Goal: Task Accomplishment & Management: Manage account settings

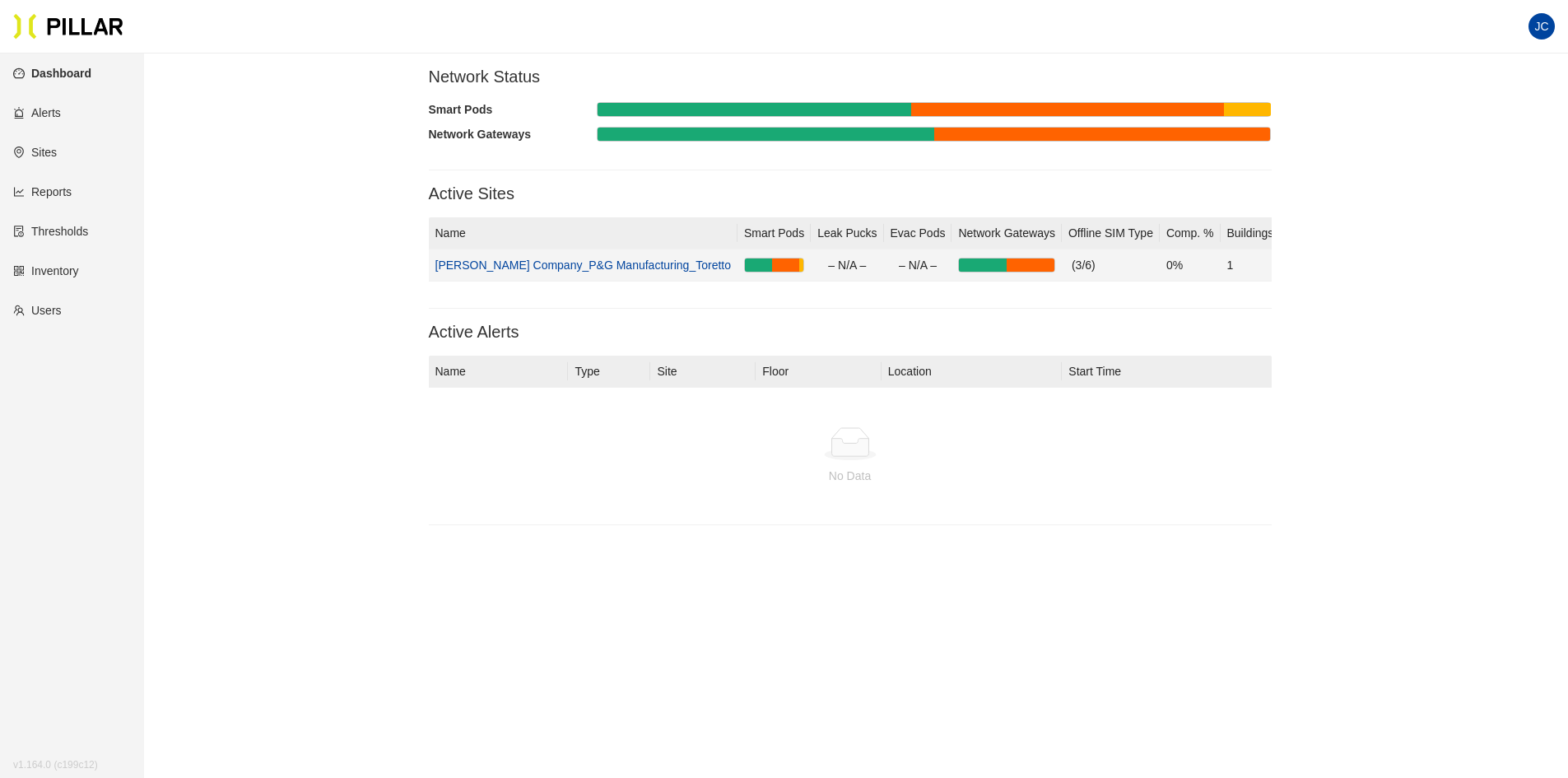
click at [585, 264] on link "[PERSON_NAME] Company_P&G Manufacturing_Toretto" at bounding box center [584, 265] width 297 height 13
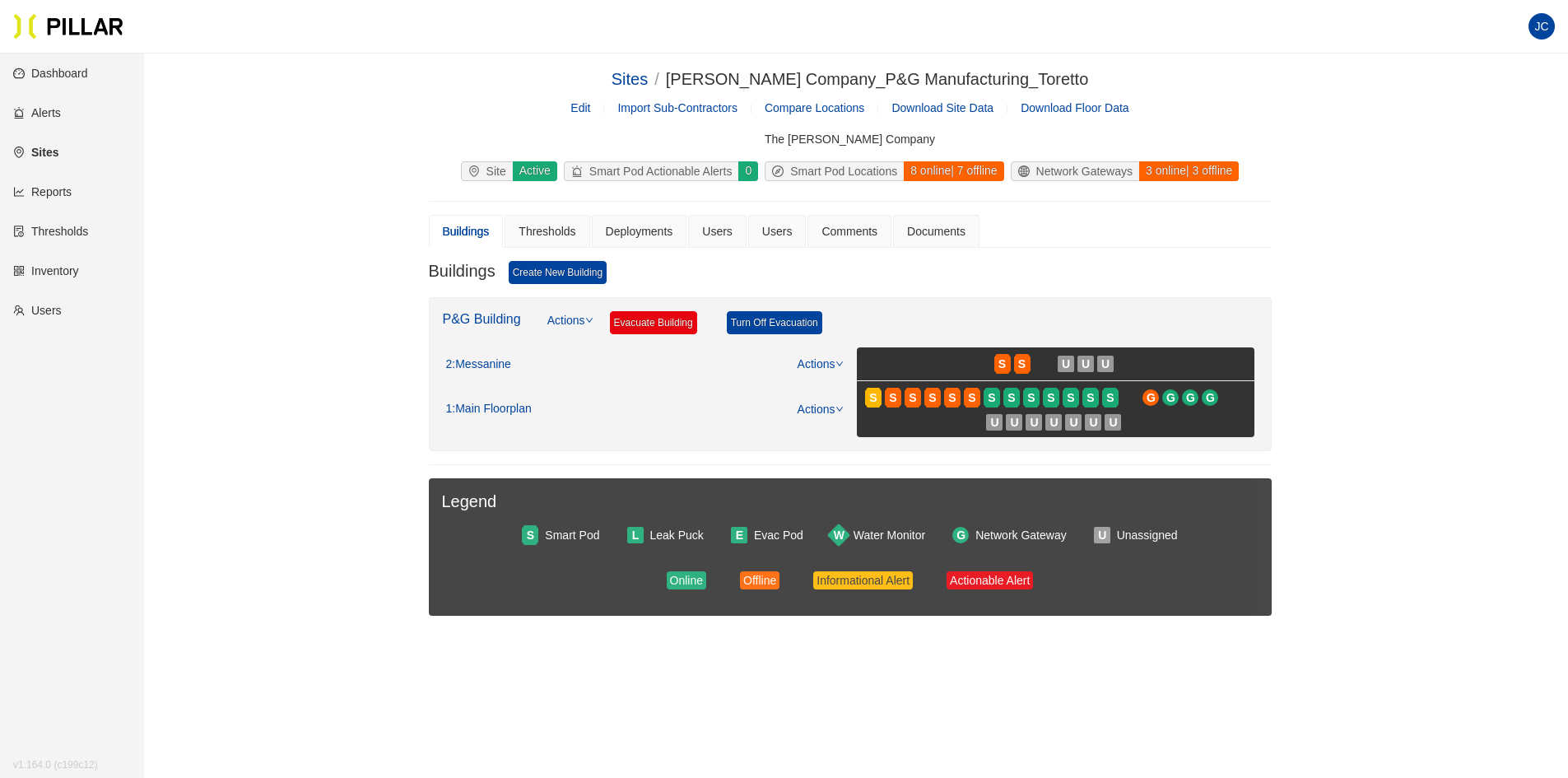
click at [51, 112] on link "Alerts" at bounding box center [37, 113] width 48 height 13
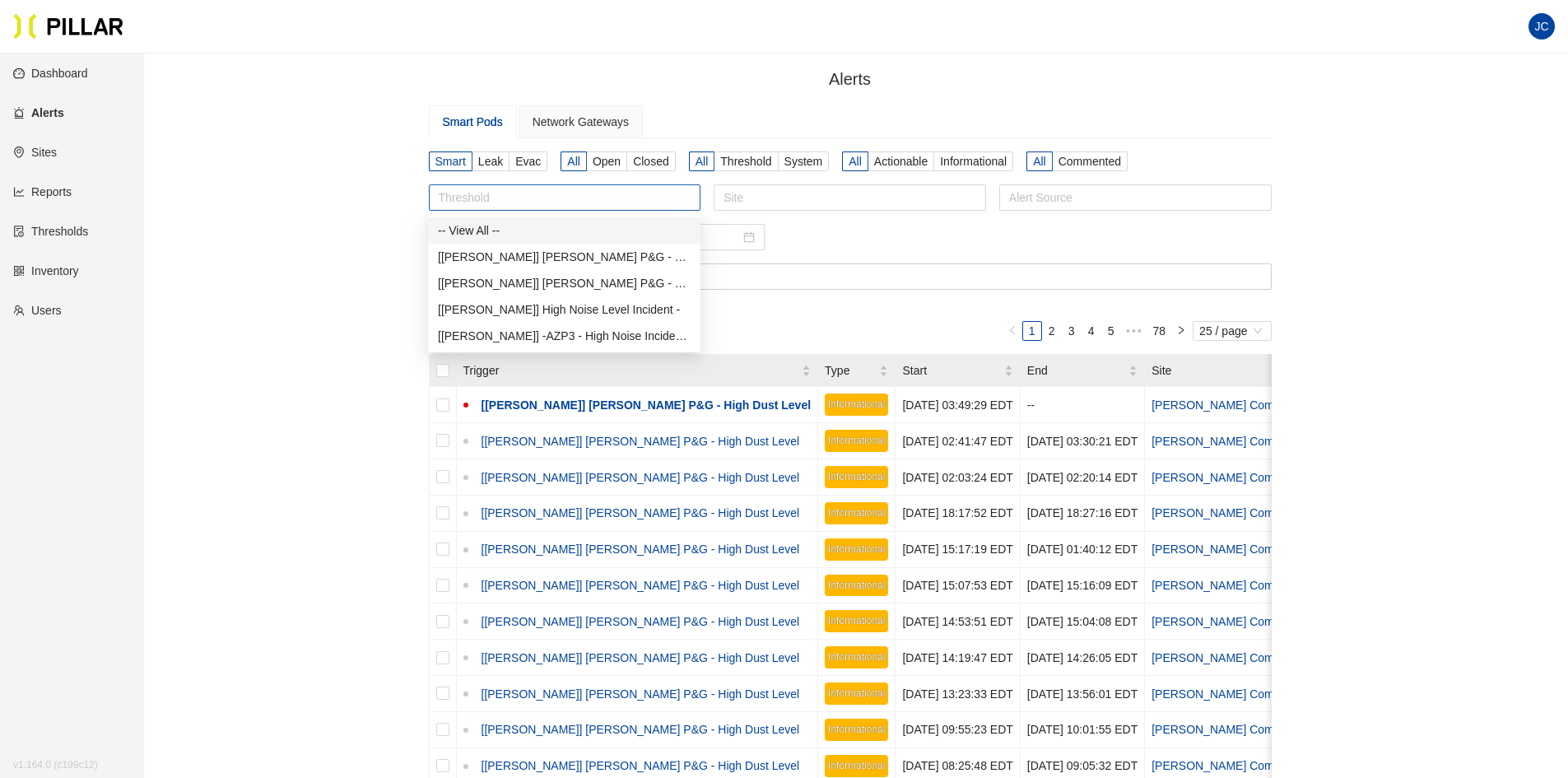
click at [657, 204] on div at bounding box center [564, 197] width 264 height 23
click at [656, 204] on div at bounding box center [564, 197] width 264 height 23
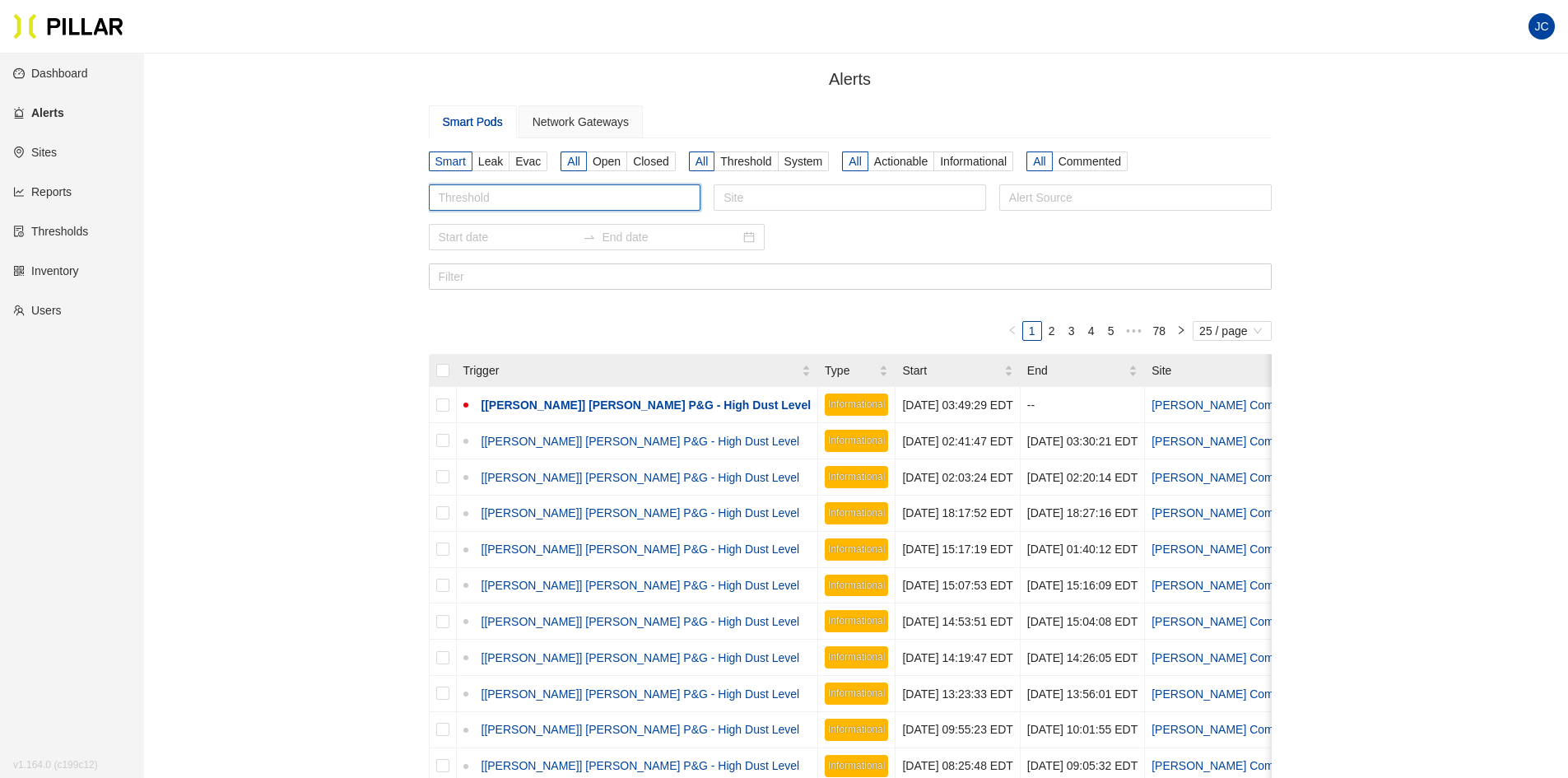
click at [66, 71] on link "Dashboard" at bounding box center [51, 73] width 75 height 13
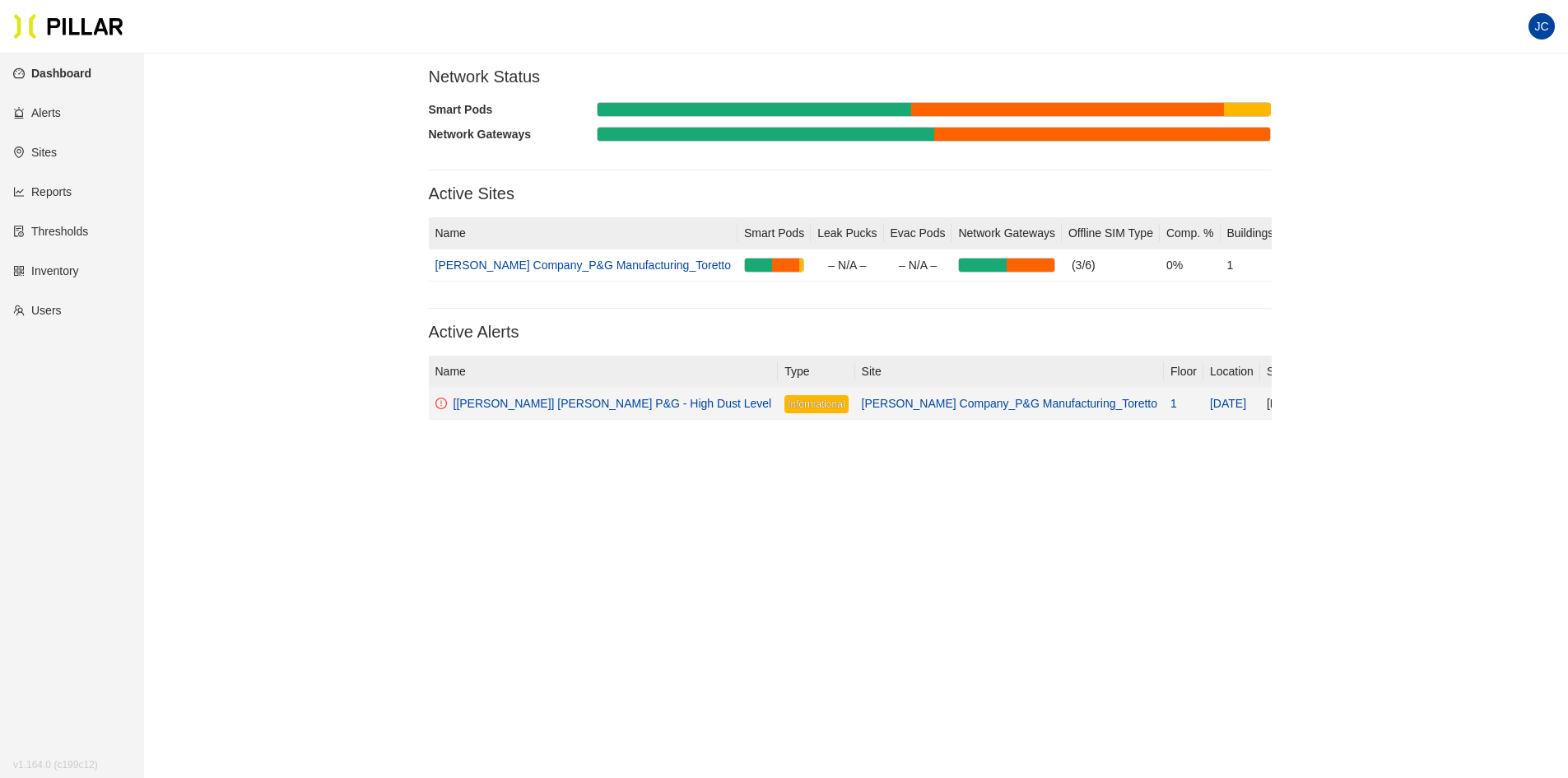
click at [553, 414] on td "[[PERSON_NAME]] [PERSON_NAME] P&G - High Dust Level" at bounding box center [604, 404] width 350 height 32
click at [566, 404] on div "[[PERSON_NAME]] [PERSON_NAME] P&G - High Dust Level" at bounding box center [612, 403] width 318 height 18
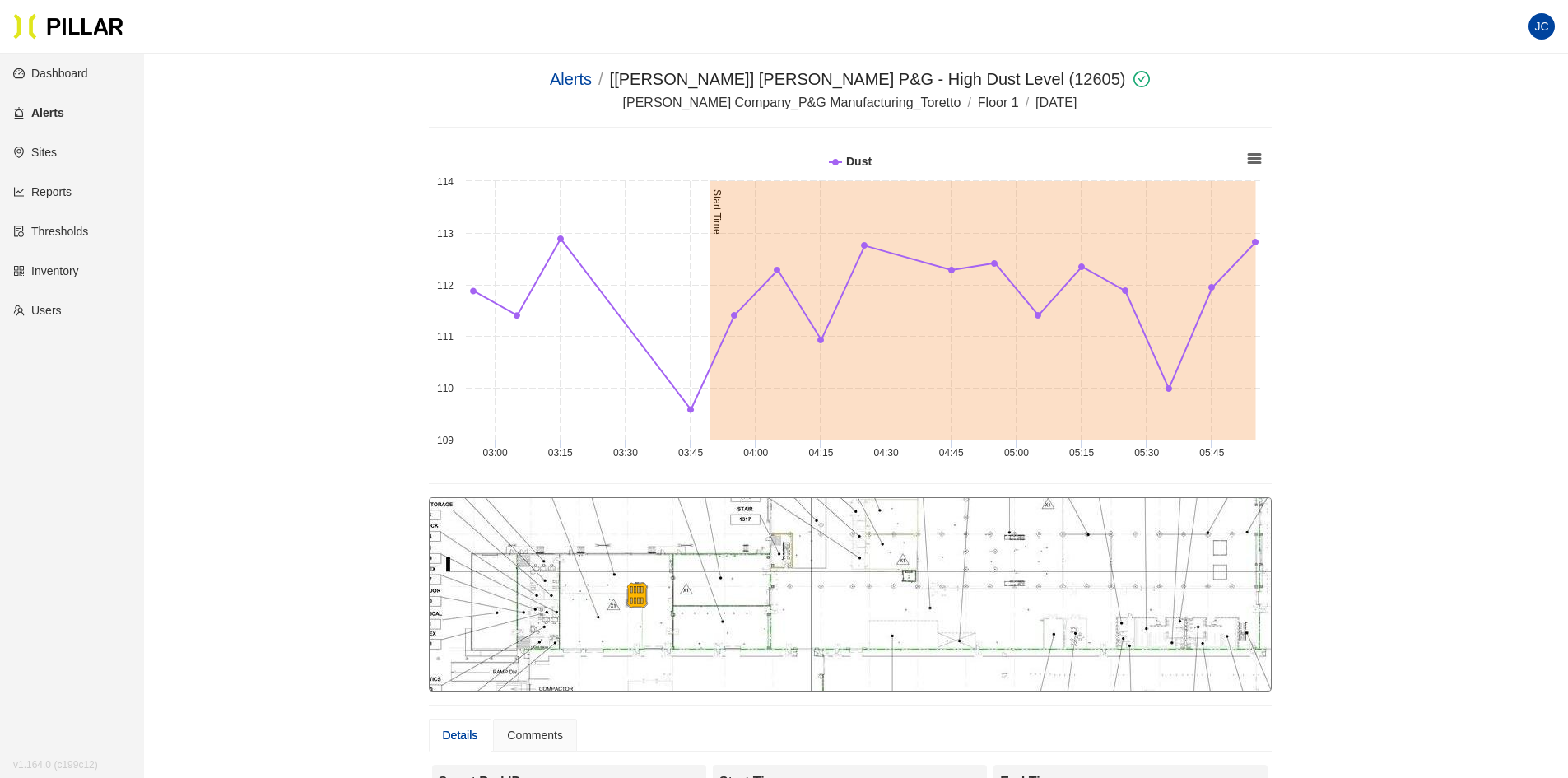
click at [57, 230] on link "Thresholds" at bounding box center [51, 231] width 75 height 13
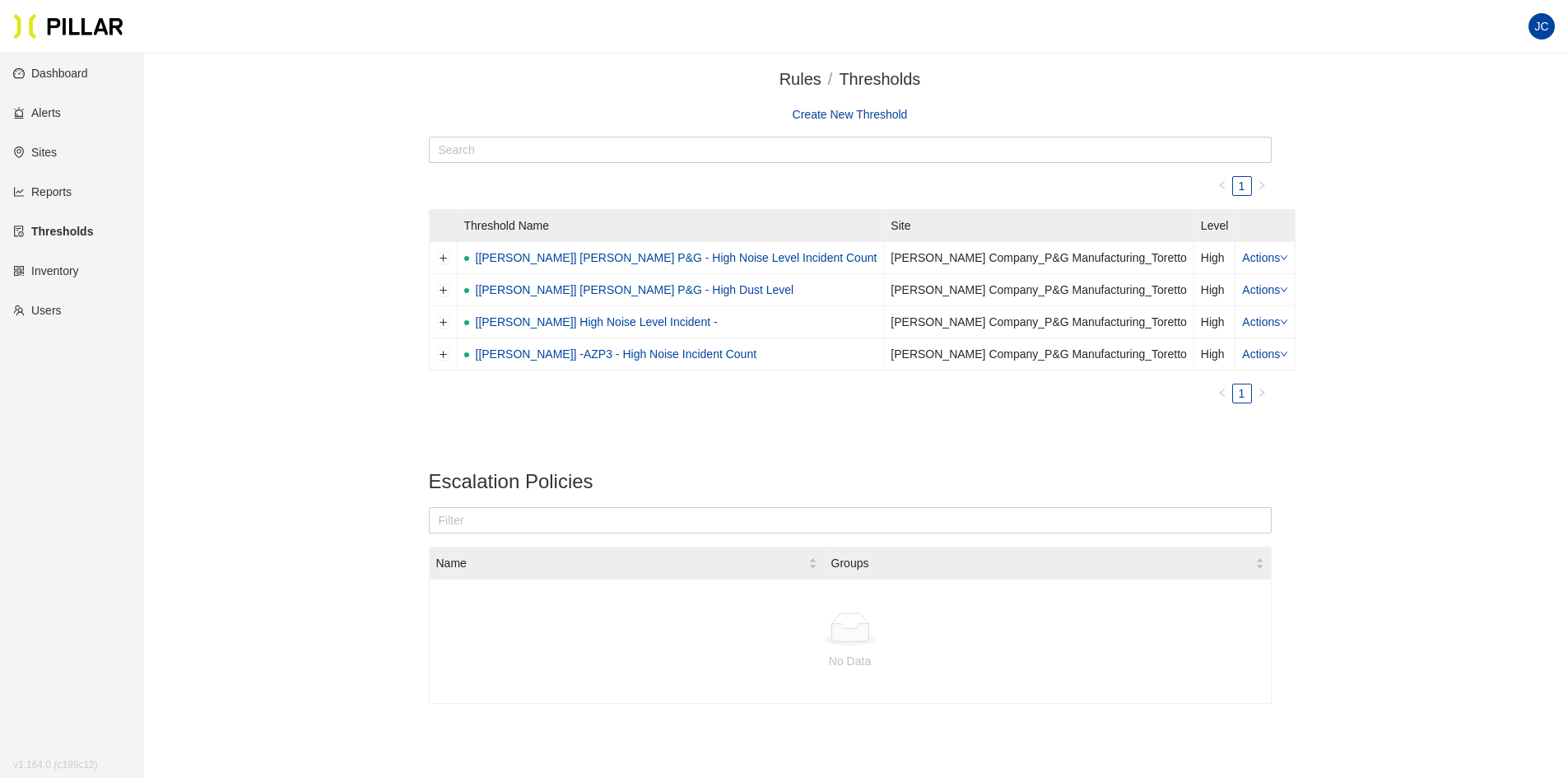
click at [626, 286] on link "[[PERSON_NAME]] [PERSON_NAME] P&G - High Dust Level" at bounding box center [635, 289] width 318 height 18
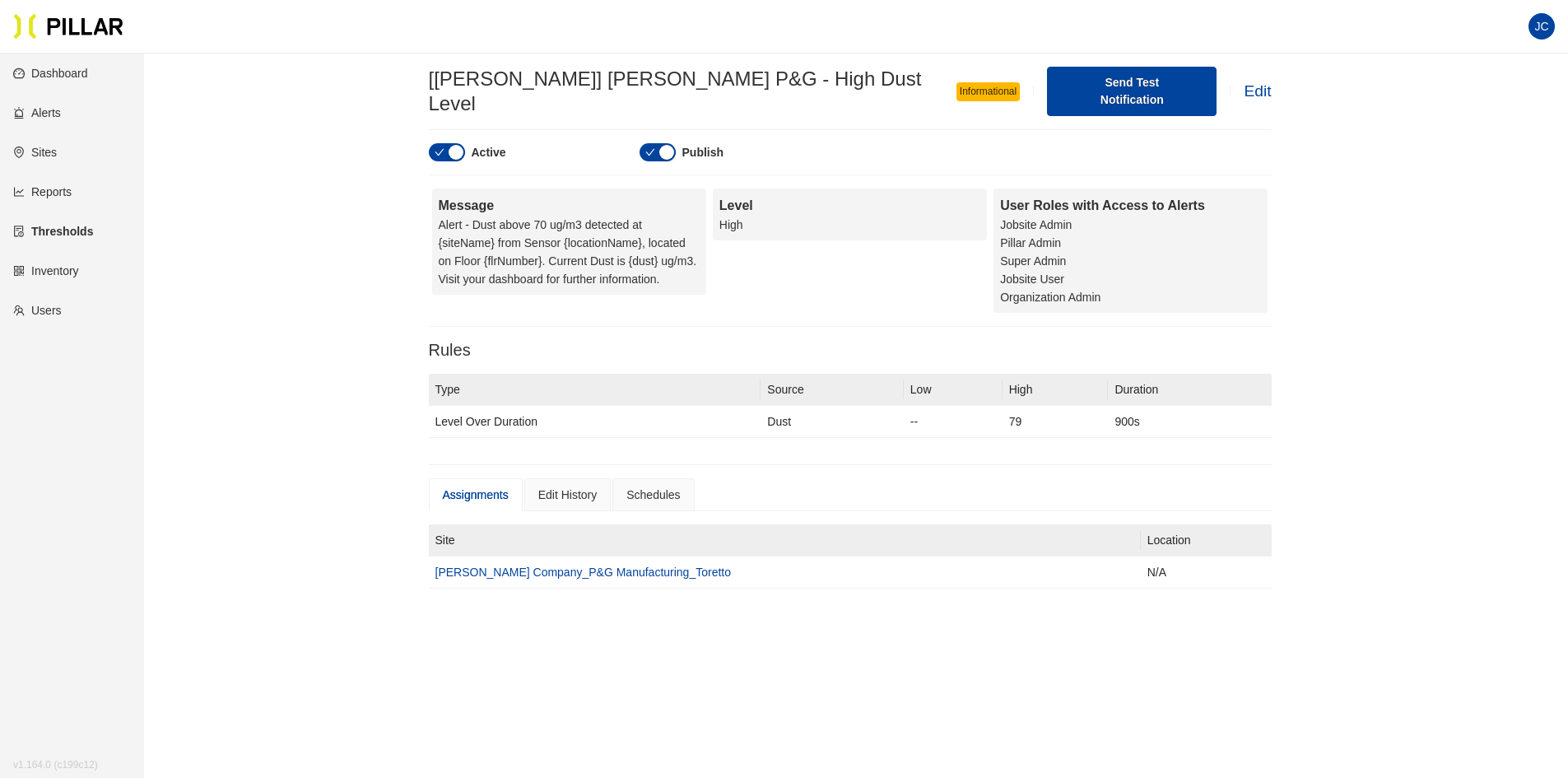
click at [1244, 83] on link "Edit" at bounding box center [1257, 91] width 27 height 17
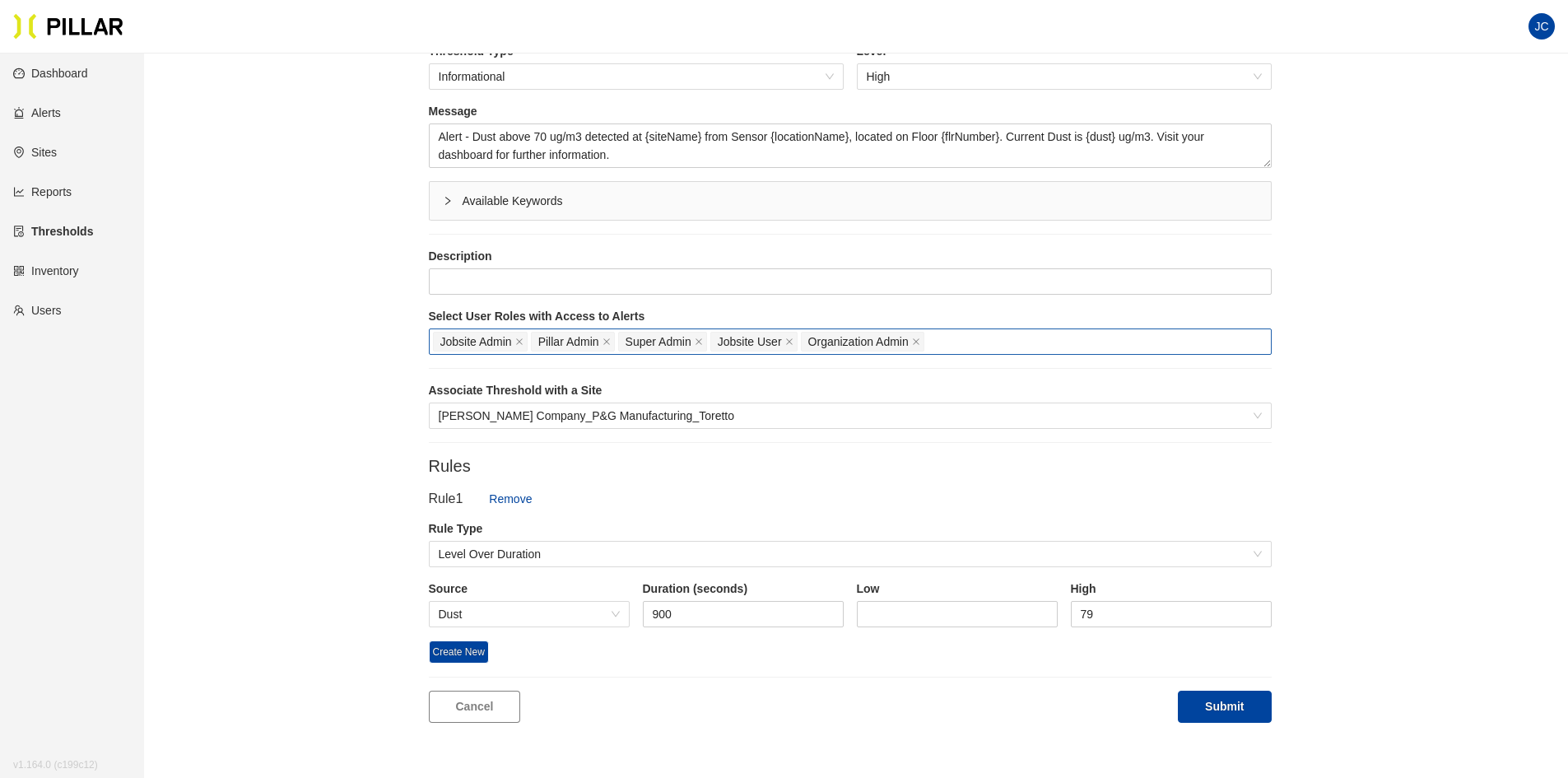
scroll to position [164, 0]
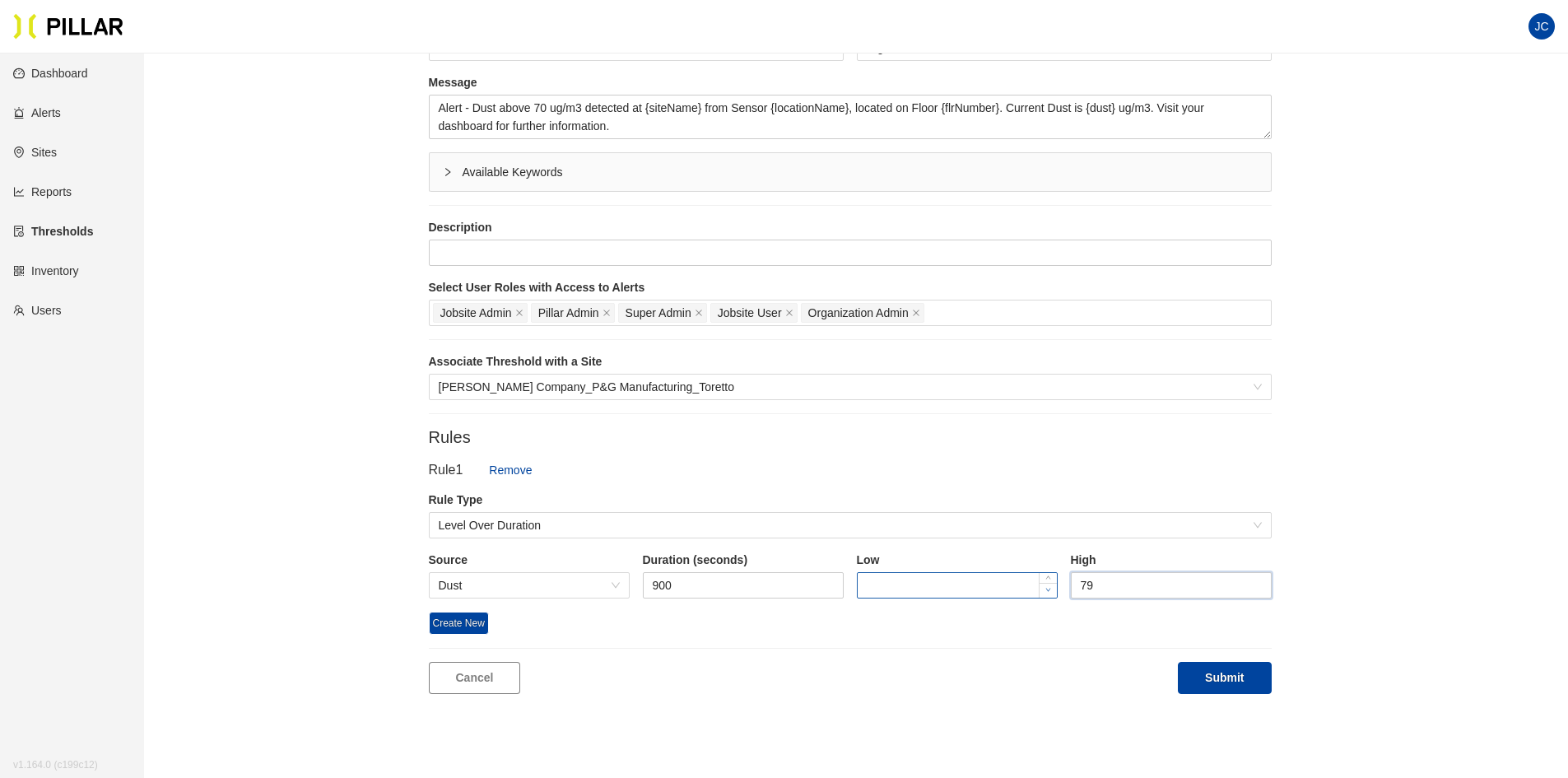
drag, startPoint x: 1100, startPoint y: 591, endPoint x: 1042, endPoint y: 592, distance: 58.0
click at [1042, 592] on div "Source Dust Duration (seconds) 900 Low High 79" at bounding box center [851, 582] width 843 height 60
type input "100"
click at [1233, 680] on button "Submit" at bounding box center [1224, 678] width 93 height 32
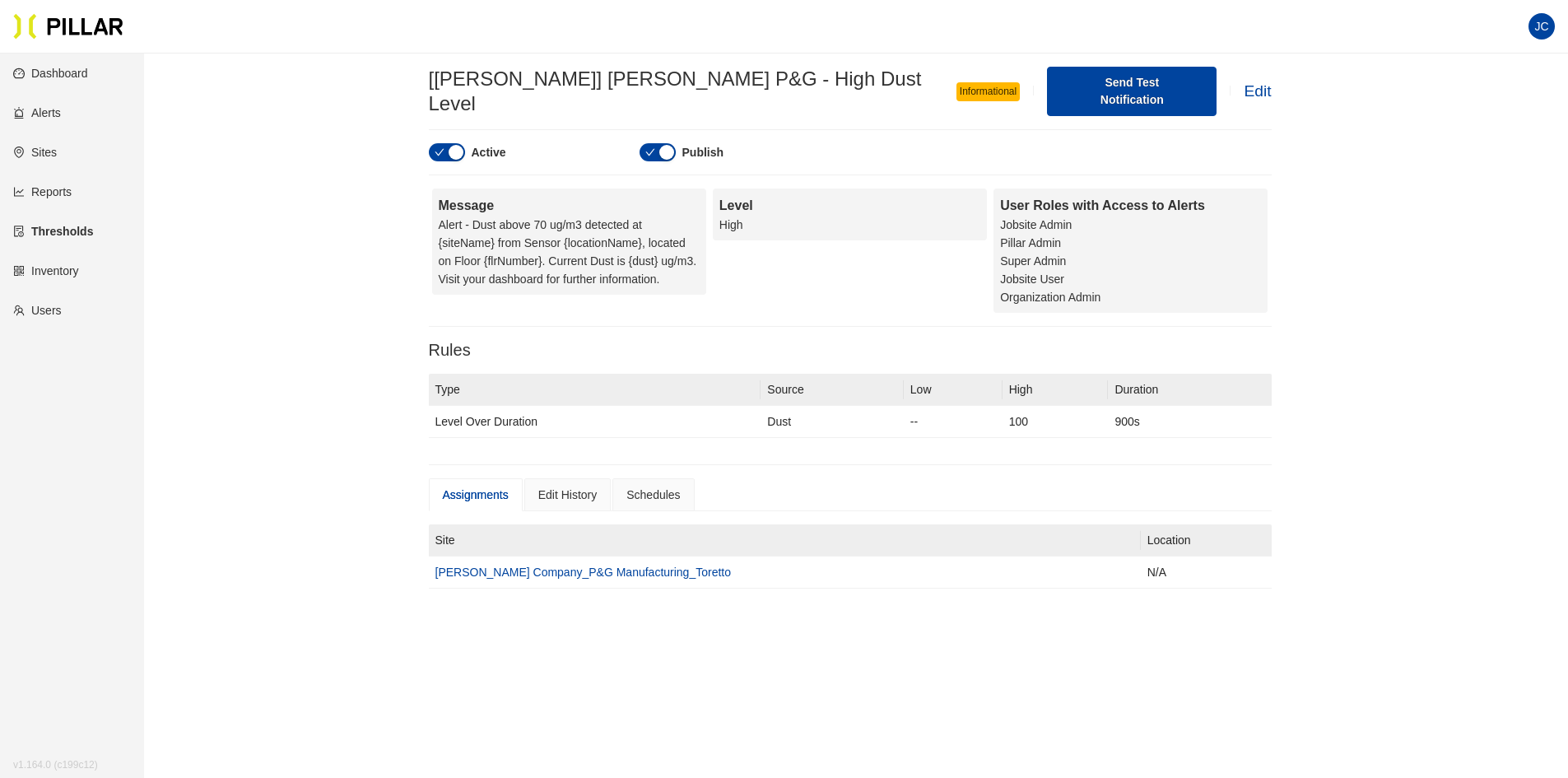
click at [650, 147] on icon "check" at bounding box center [650, 152] width 10 height 10
click at [581, 485] on div "Edit History" at bounding box center [567, 494] width 59 height 18
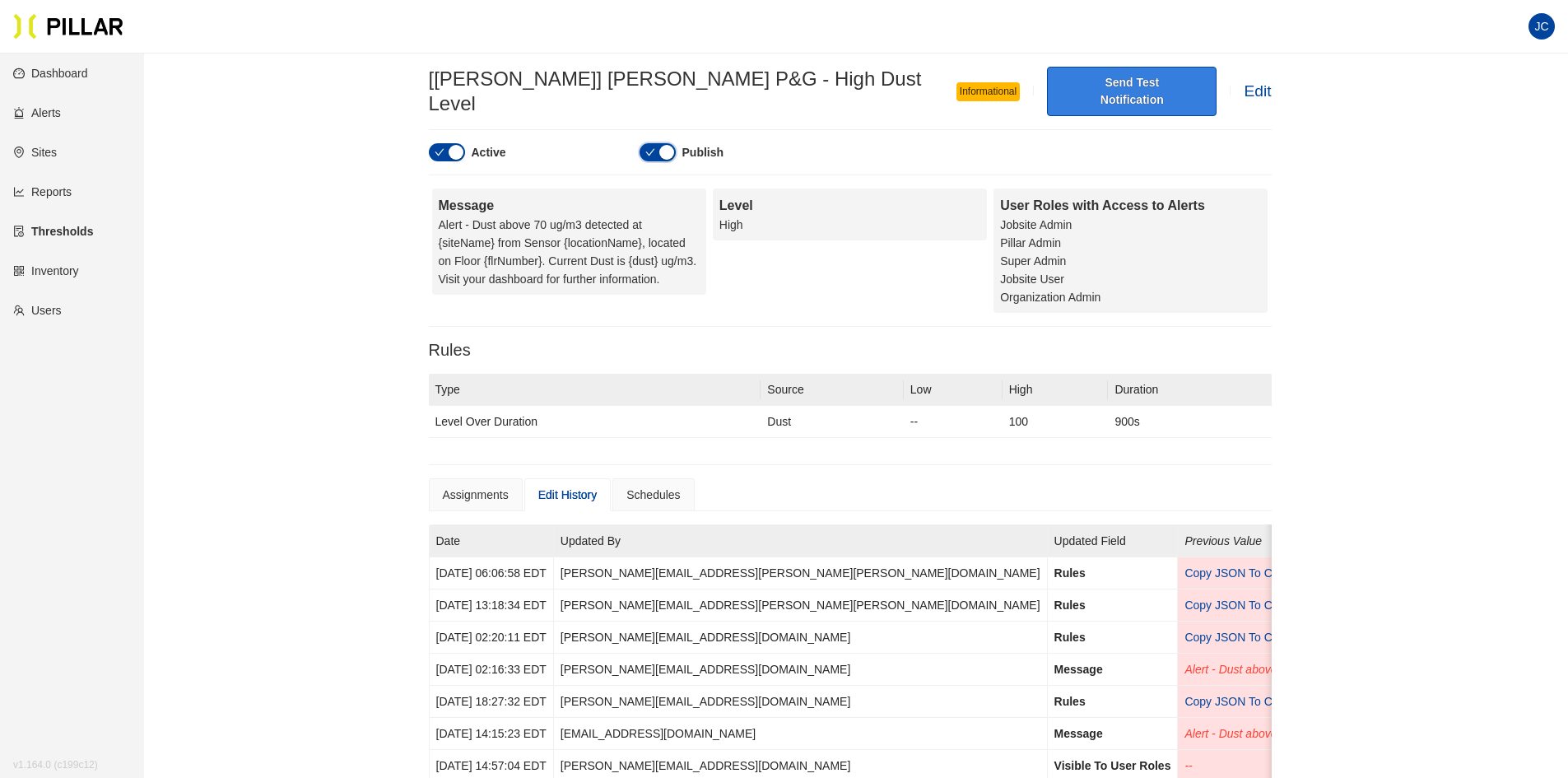
drag, startPoint x: 668, startPoint y: 134, endPoint x: 855, endPoint y: 86, distance: 193.1
click at [668, 145] on div "button" at bounding box center [667, 152] width 15 height 15
click at [61, 74] on link "Dashboard" at bounding box center [51, 73] width 75 height 13
